Goal: Transaction & Acquisition: Book appointment/travel/reservation

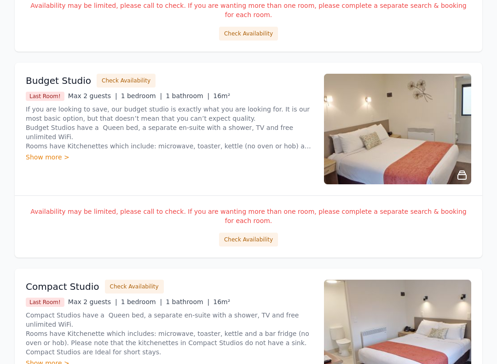
scroll to position [528, 0]
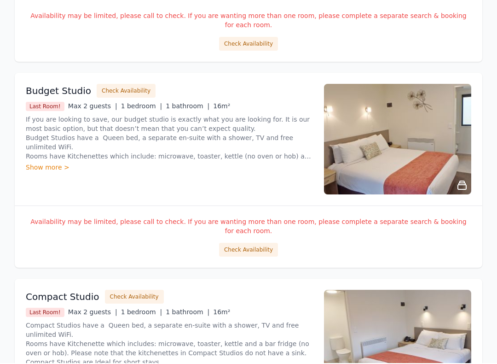
click at [264, 244] on button "Check Availability" at bounding box center [248, 251] width 59 height 14
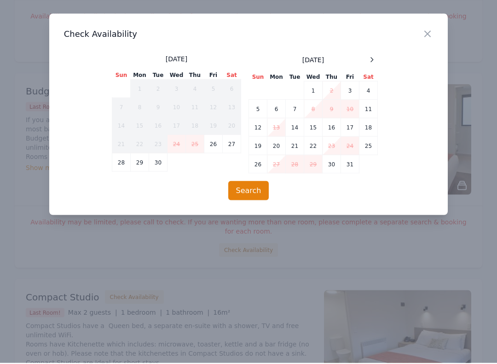
click at [373, 57] on icon at bounding box center [371, 60] width 7 height 7
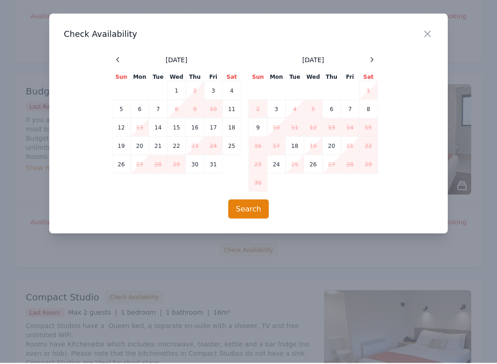
click at [368, 60] on icon at bounding box center [371, 60] width 7 height 7
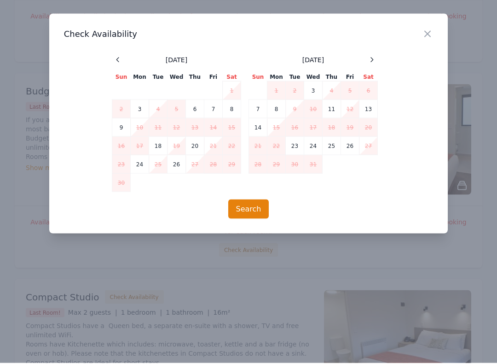
click at [296, 145] on td "23" at bounding box center [295, 147] width 18 height 18
click at [334, 143] on td "25" at bounding box center [332, 147] width 18 height 18
click at [256, 210] on button "Search" at bounding box center [248, 209] width 41 height 19
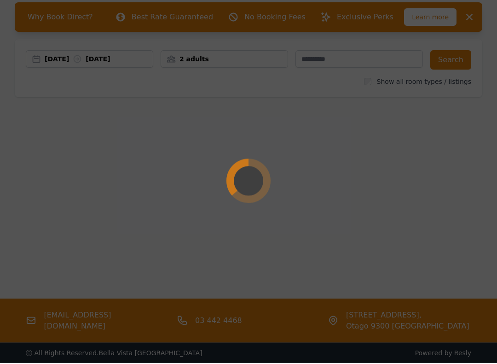
scroll to position [53, 0]
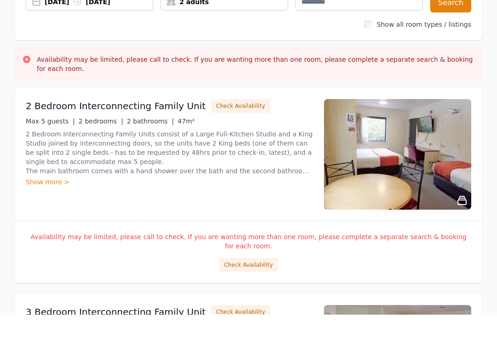
click at [64, 194] on div "2 Bedroom Interconnecting Family Unit Check Availability Max 5 guests | 2 bedro…" at bounding box center [169, 203] width 287 height 110
click at [59, 227] on div "Show more >" at bounding box center [169, 231] width 287 height 9
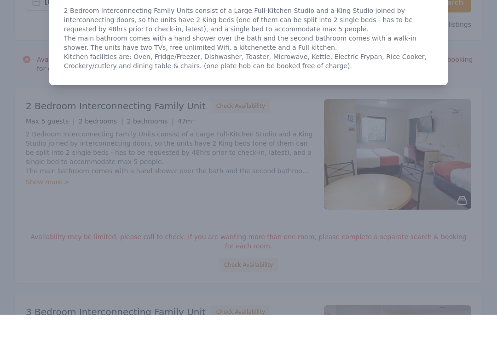
click at [302, 108] on div at bounding box center [248, 182] width 497 height 364
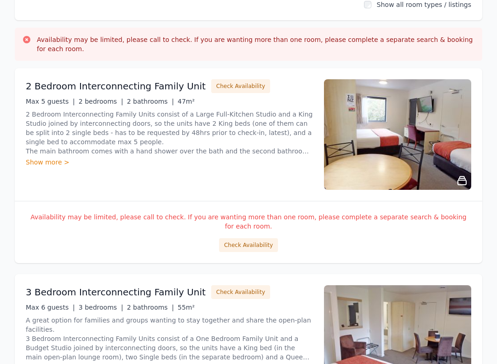
scroll to position [0, 0]
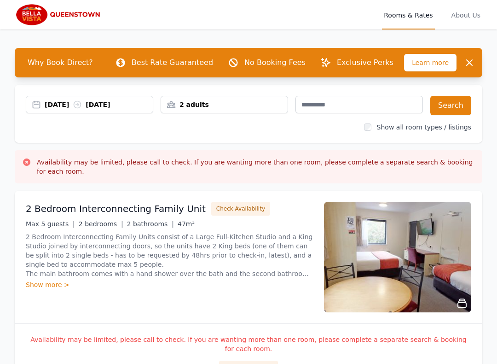
click at [57, 103] on div "[DATE] [DATE]" at bounding box center [99, 104] width 108 height 9
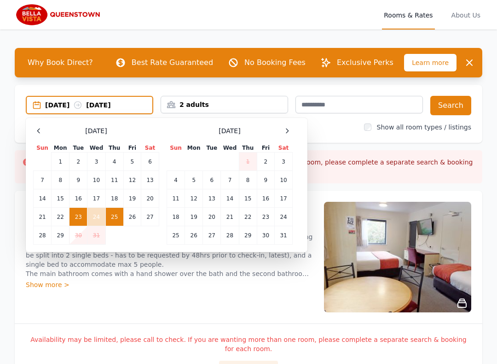
click at [44, 128] on span at bounding box center [38, 130] width 11 height 11
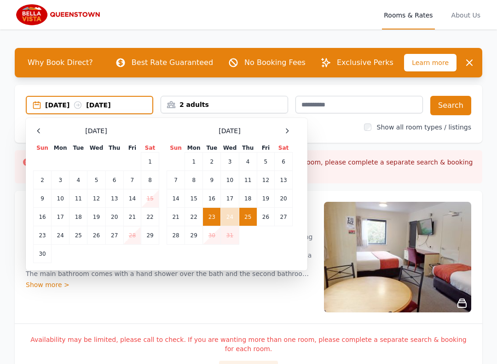
click at [51, 129] on div "[DATE]" at bounding box center [96, 130] width 126 height 11
click at [41, 132] on icon at bounding box center [38, 130] width 7 height 7
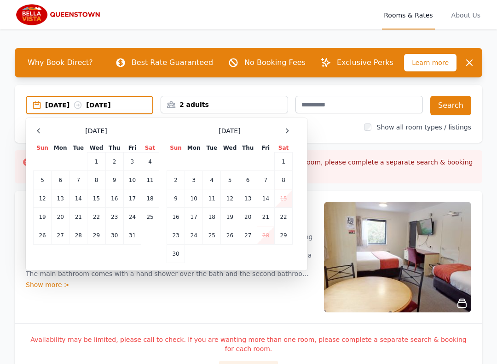
click at [97, 180] on td "8" at bounding box center [96, 180] width 18 height 18
click at [118, 179] on td "9" at bounding box center [114, 180] width 18 height 18
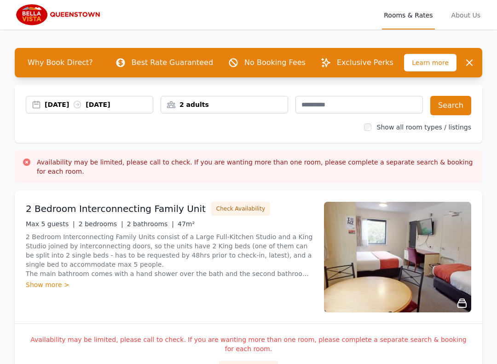
click at [454, 104] on button "Search" at bounding box center [450, 105] width 41 height 19
